Goal: Information Seeking & Learning: Learn about a topic

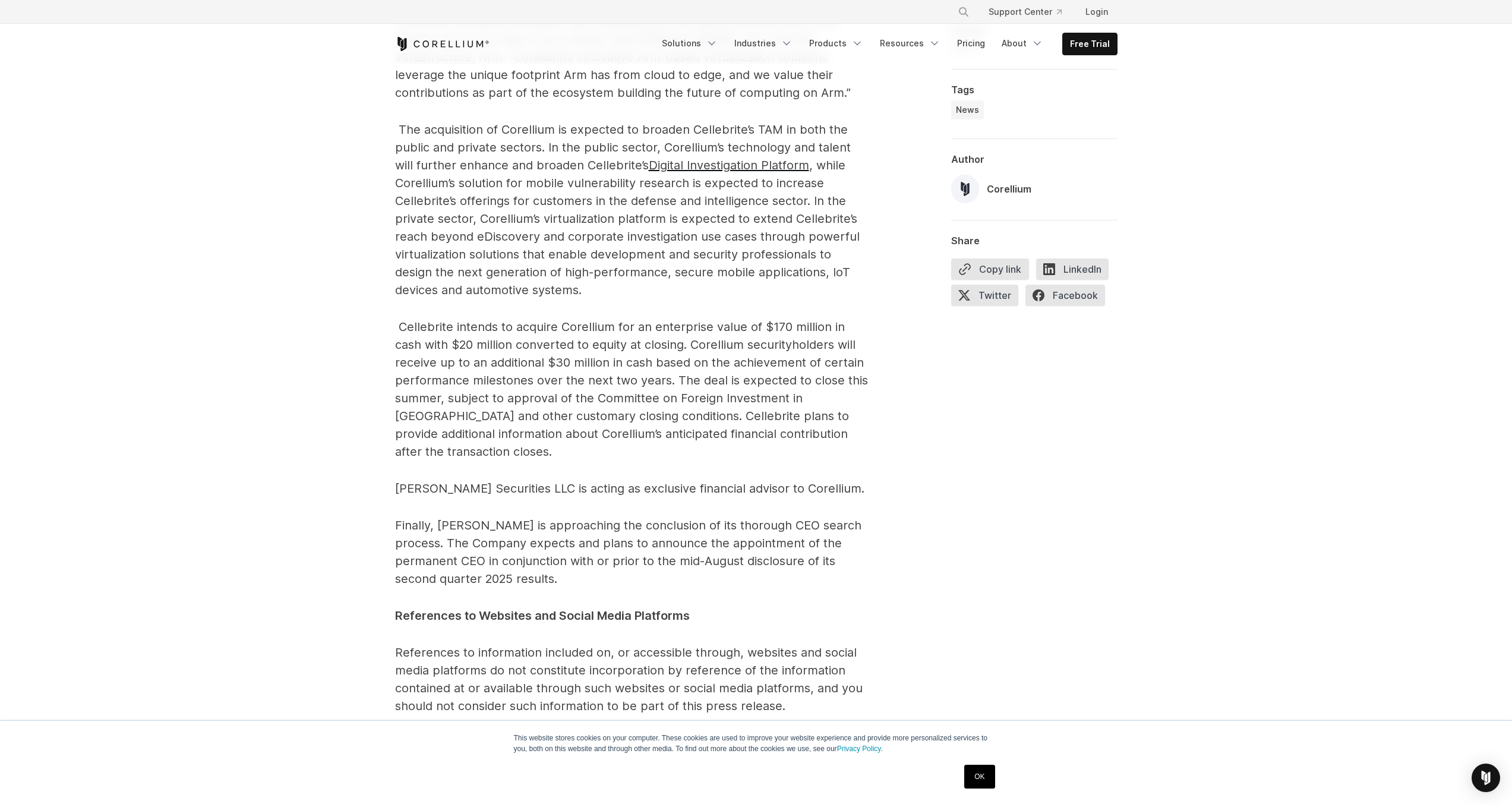
scroll to position [1497, 0]
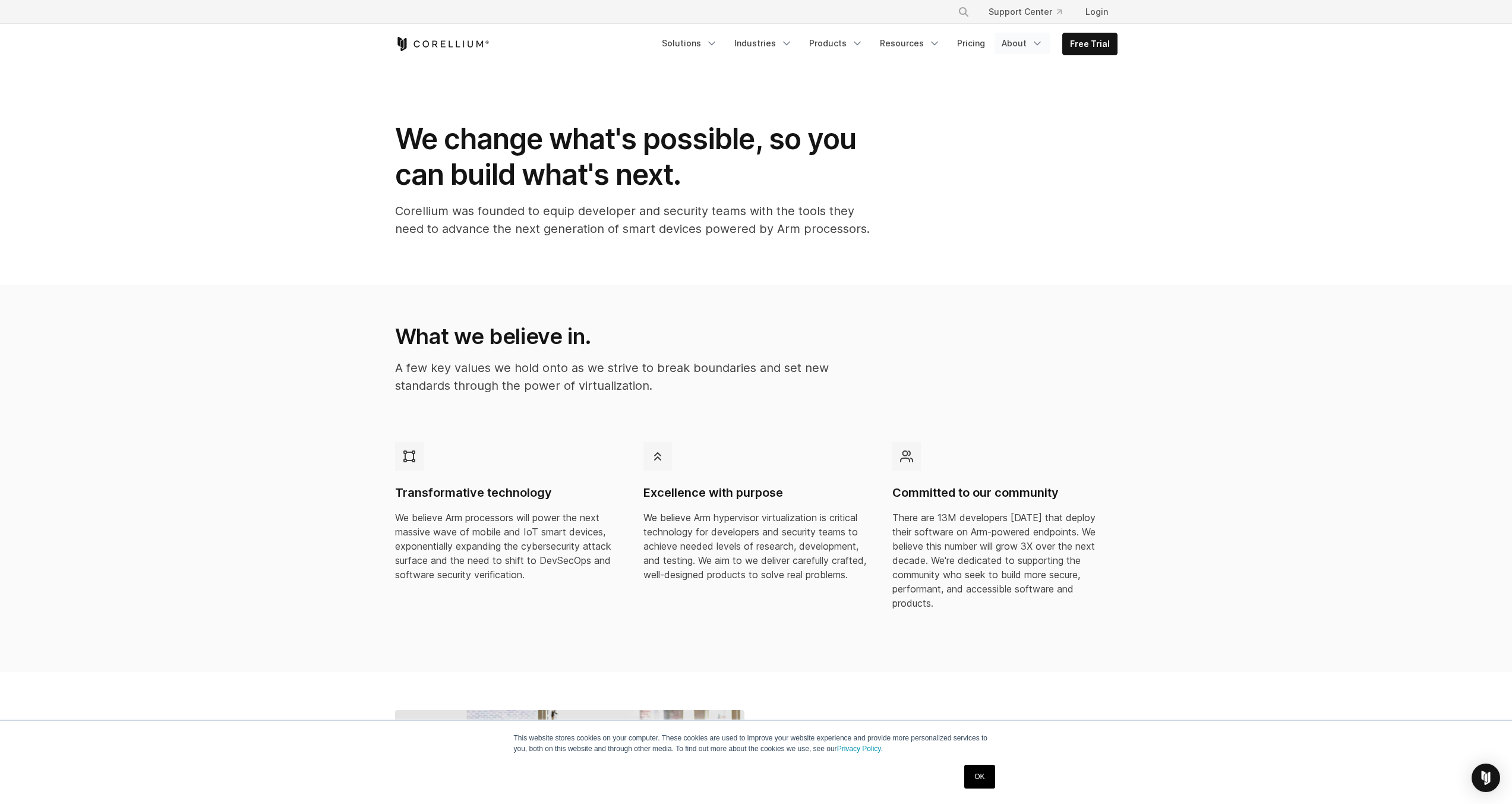
click at [1039, 46] on icon "Navigation Menu" at bounding box center [1037, 43] width 12 height 12
click at [1011, 90] on p "Company" at bounding box center [1004, 85] width 44 height 14
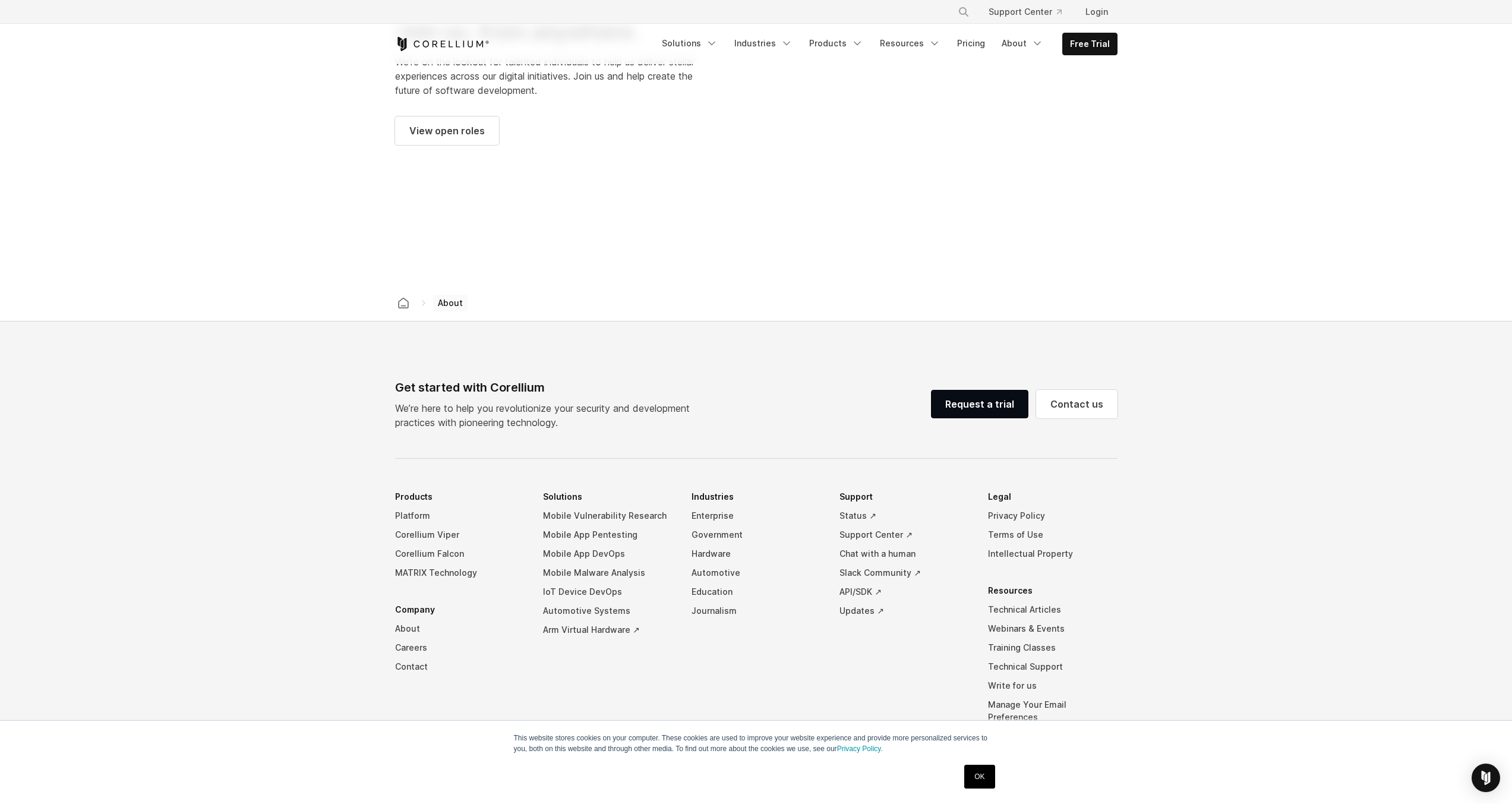
scroll to position [1749, 0]
